Goal: Register for event/course

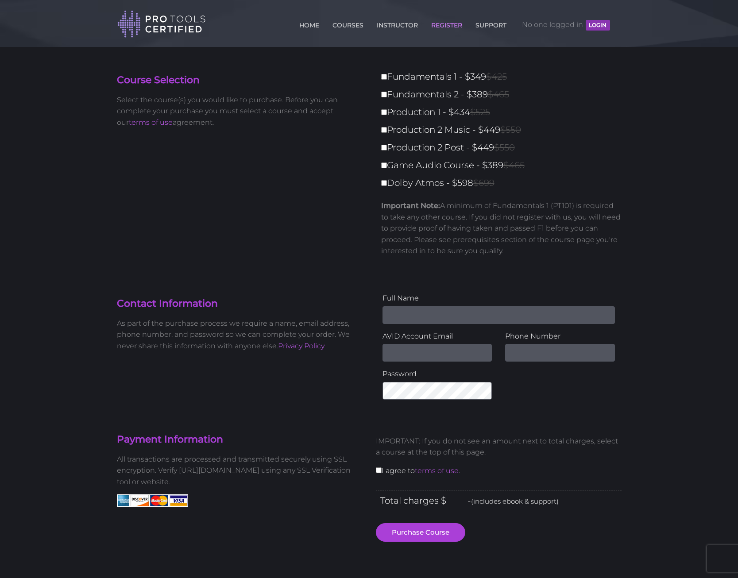
click at [384, 81] on label "Fundamentals 1 - $349 $425" at bounding box center [504, 76] width 246 height 15
click at [384, 80] on input "Fundamentals 1 - $349 $425" at bounding box center [384, 77] width 6 height 6
checkbox input "true"
type input "349"
click at [386, 97] on input "Fundamentals 2 - $389 $465" at bounding box center [384, 95] width 6 height 6
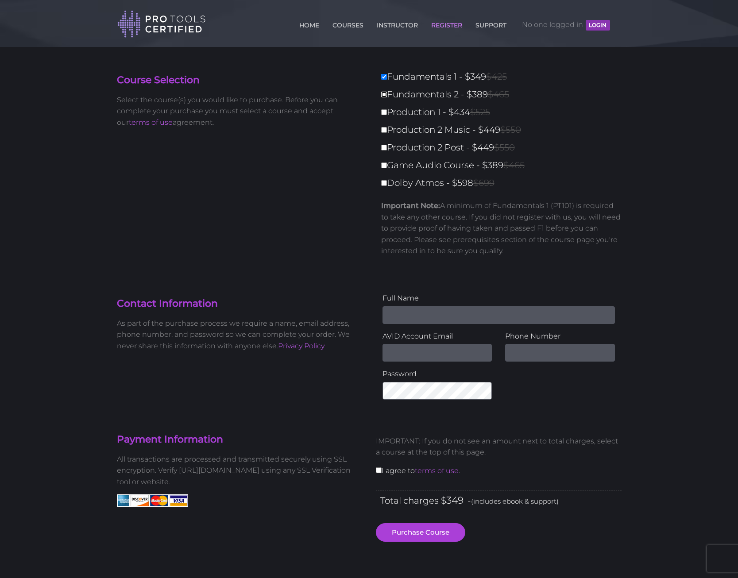
checkbox input "true"
type input "738"
click at [385, 112] on input "Production 1 - $434 $525" at bounding box center [384, 112] width 6 height 6
checkbox input "true"
type input "1172"
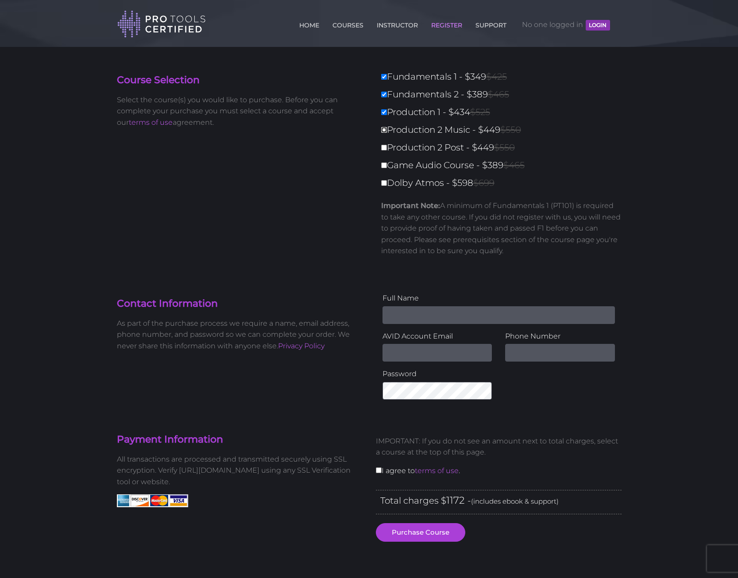
click at [385, 131] on input "Production 2 Music - $449 $550" at bounding box center [384, 130] width 6 height 6
checkbox input "true"
type input "1621"
click at [342, 21] on link "COURSES" at bounding box center [347, 23] width 35 height 14
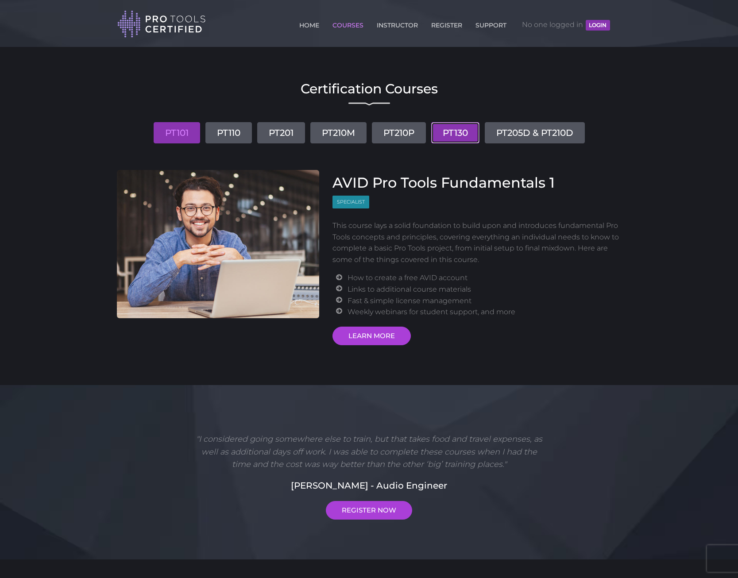
click at [462, 133] on link "PT130" at bounding box center [455, 132] width 48 height 21
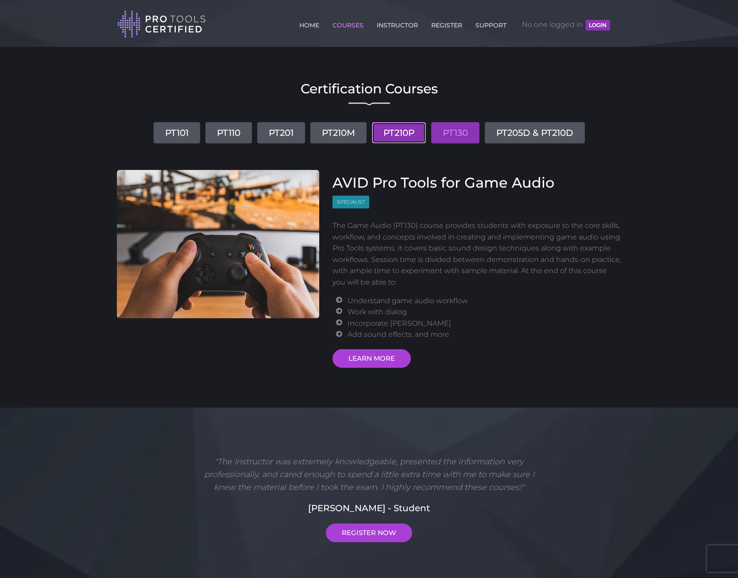
click at [413, 140] on link "PT210P" at bounding box center [399, 132] width 54 height 21
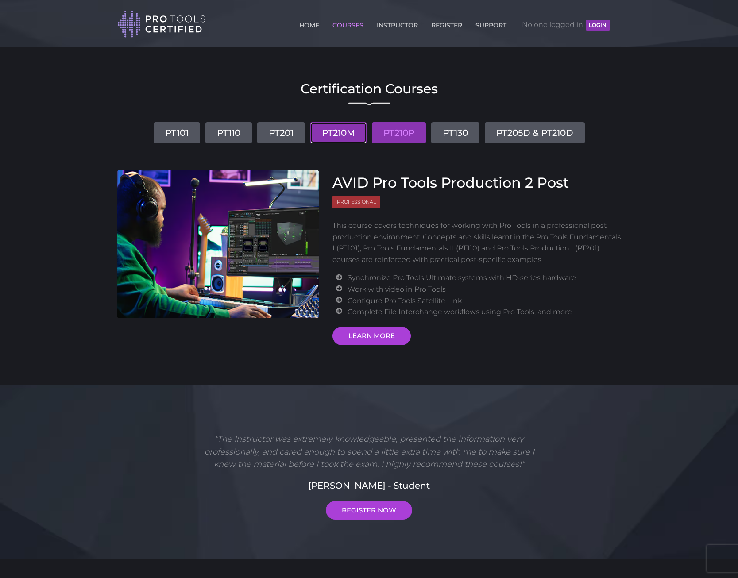
click at [345, 135] on link "PT210M" at bounding box center [338, 132] width 56 height 21
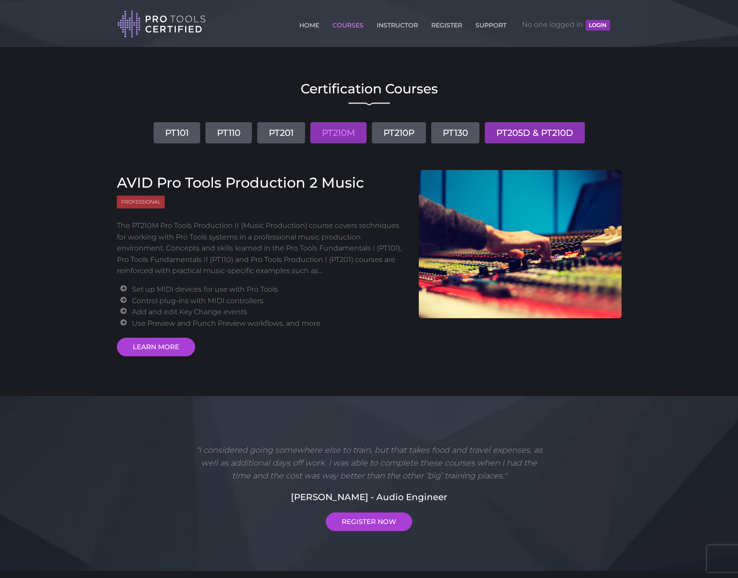
click at [515, 135] on link "PT205D & PT210D" at bounding box center [535, 132] width 100 height 21
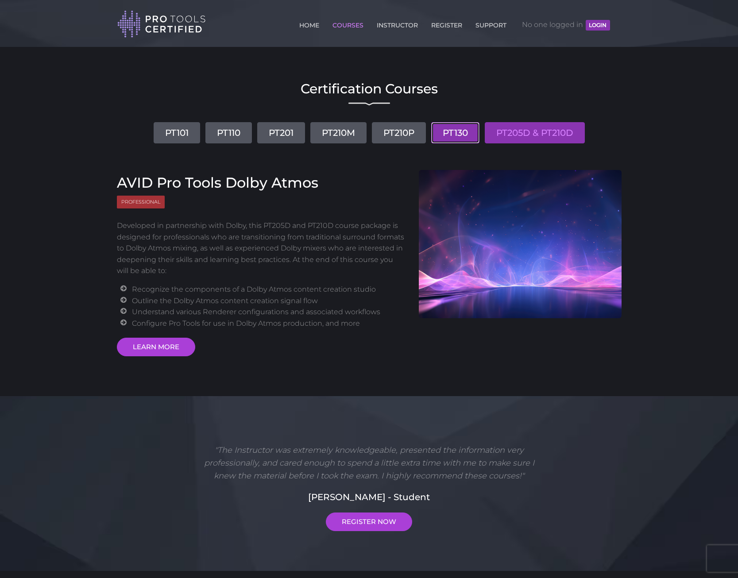
click at [458, 136] on link "PT130" at bounding box center [455, 132] width 48 height 21
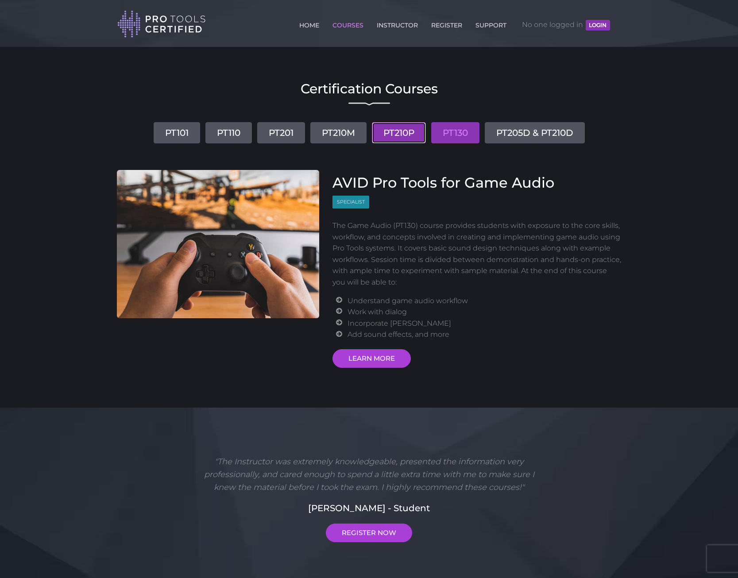
click at [386, 132] on link "PT210P" at bounding box center [399, 132] width 54 height 21
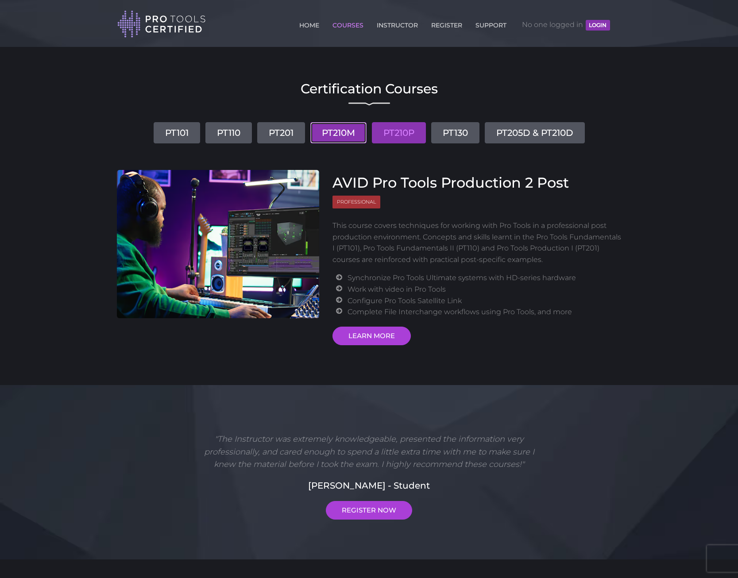
click at [332, 130] on link "PT210M" at bounding box center [338, 132] width 56 height 21
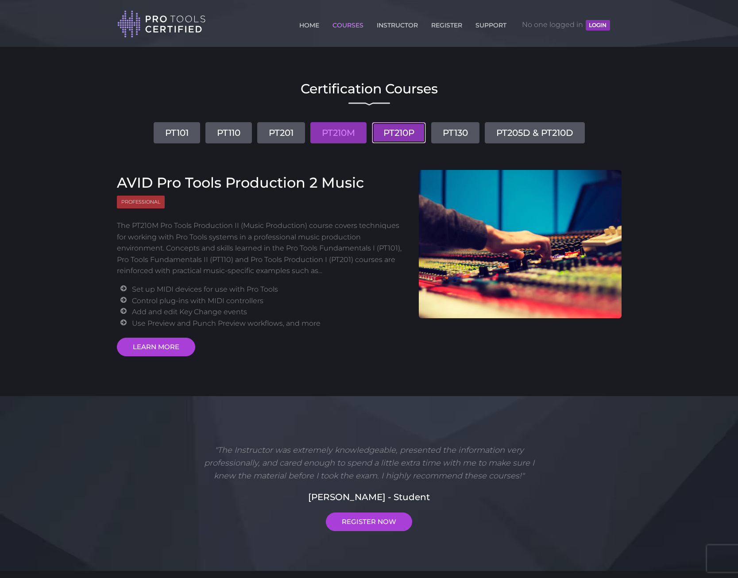
click at [401, 129] on link "PT210P" at bounding box center [399, 132] width 54 height 21
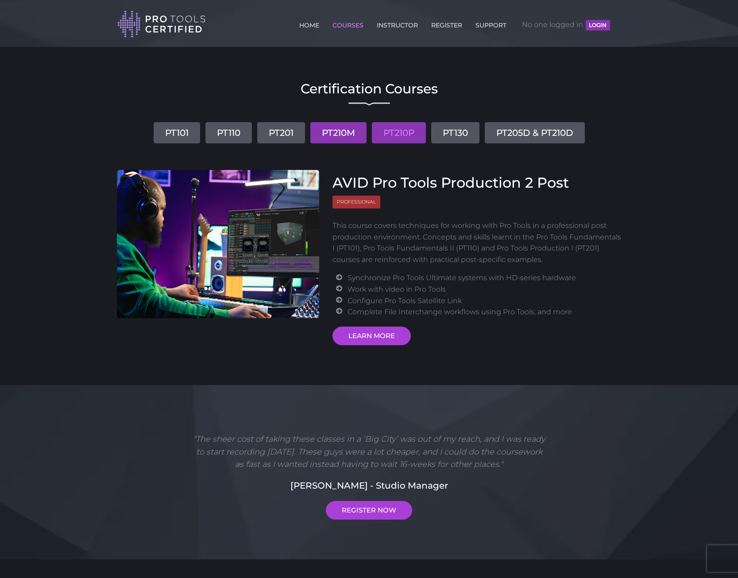
click at [352, 128] on link "PT210M" at bounding box center [338, 132] width 56 height 21
